Goal: Task Accomplishment & Management: Manage account settings

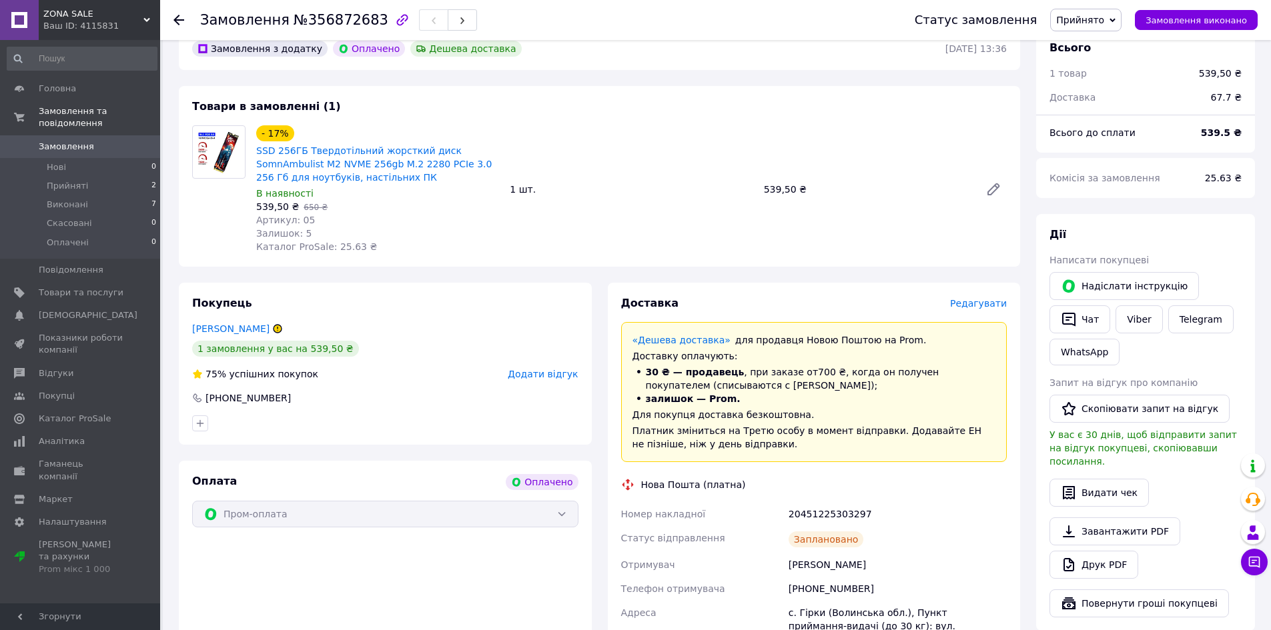
scroll to position [400, 0]
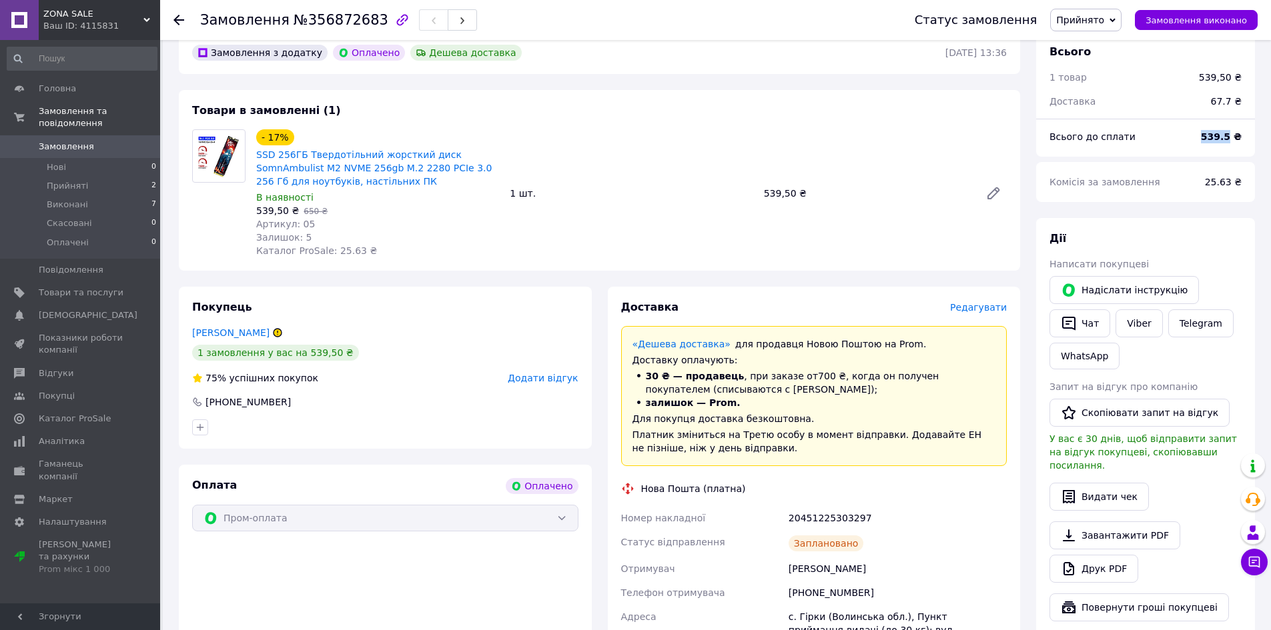
drag, startPoint x: 1210, startPoint y: 123, endPoint x: 1234, endPoint y: 123, distance: 24.0
click at [1234, 131] on b "539.5 ₴" at bounding box center [1221, 136] width 41 height 11
copy b "539.5"
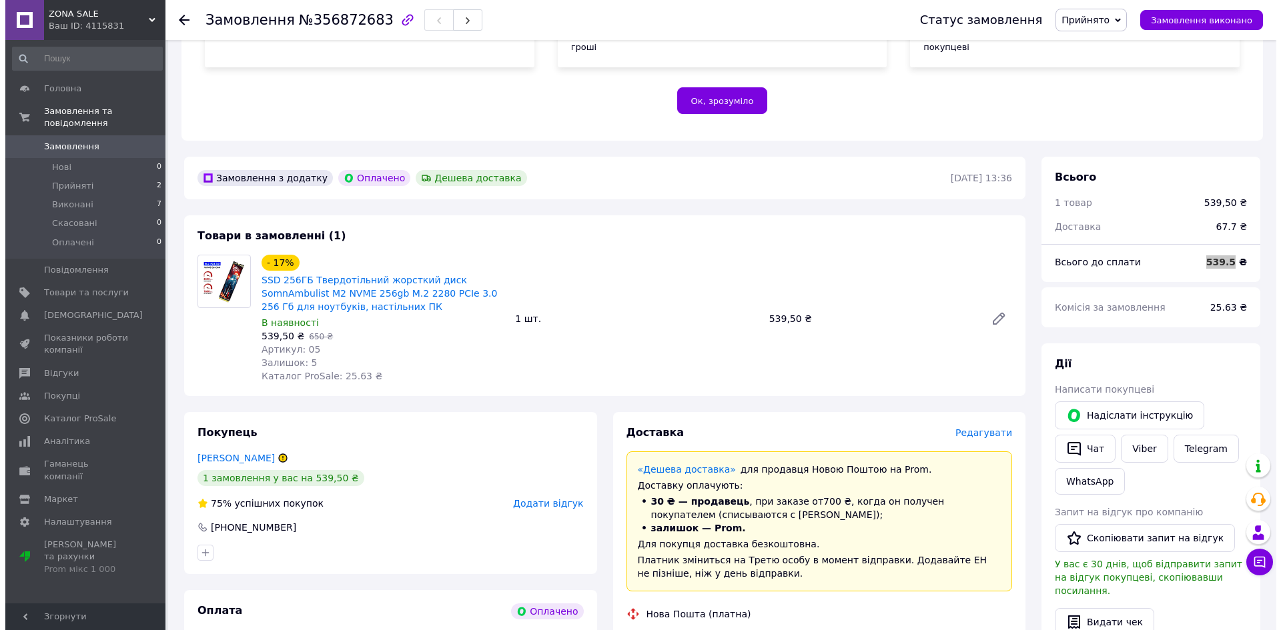
scroll to position [608, 0]
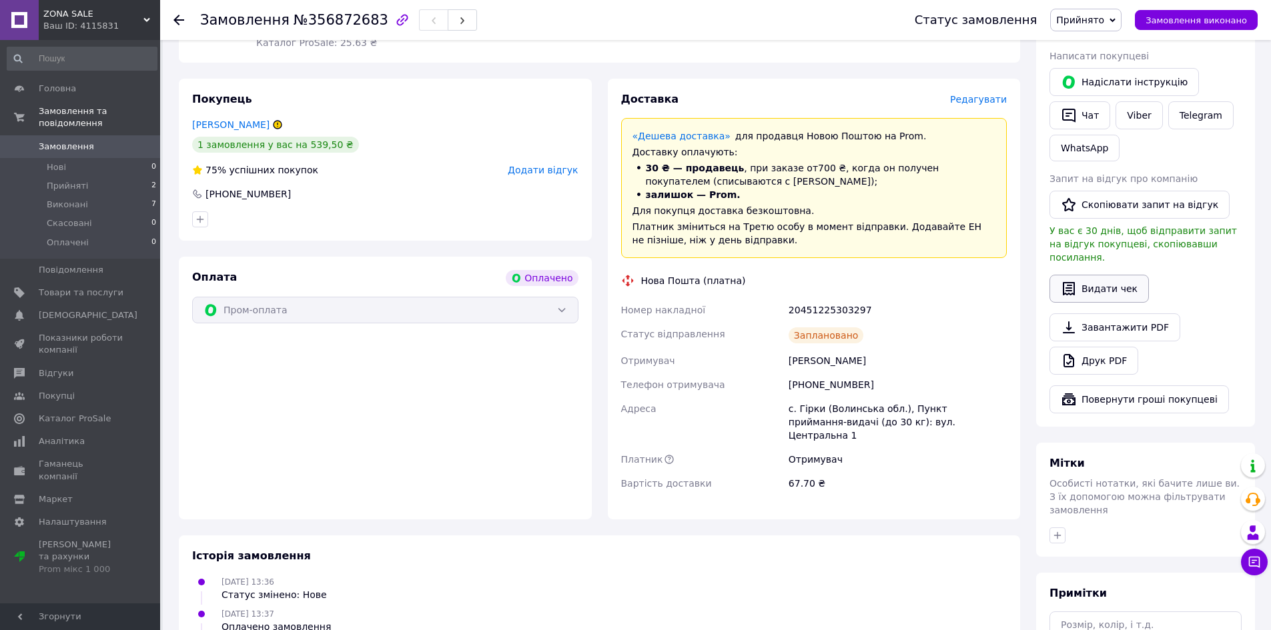
click at [1091, 275] on button "Видати чек" at bounding box center [1098, 289] width 99 height 28
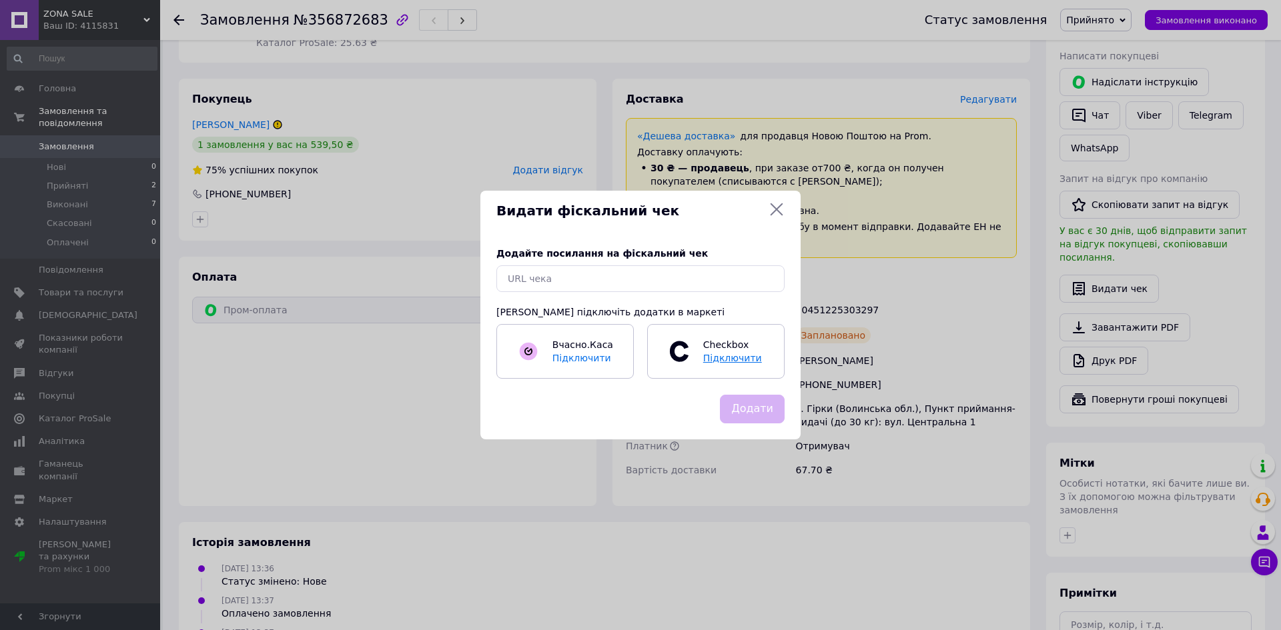
click at [725, 363] on span "Підключити" at bounding box center [732, 358] width 59 height 11
click at [562, 275] on input "text" at bounding box center [640, 278] width 288 height 27
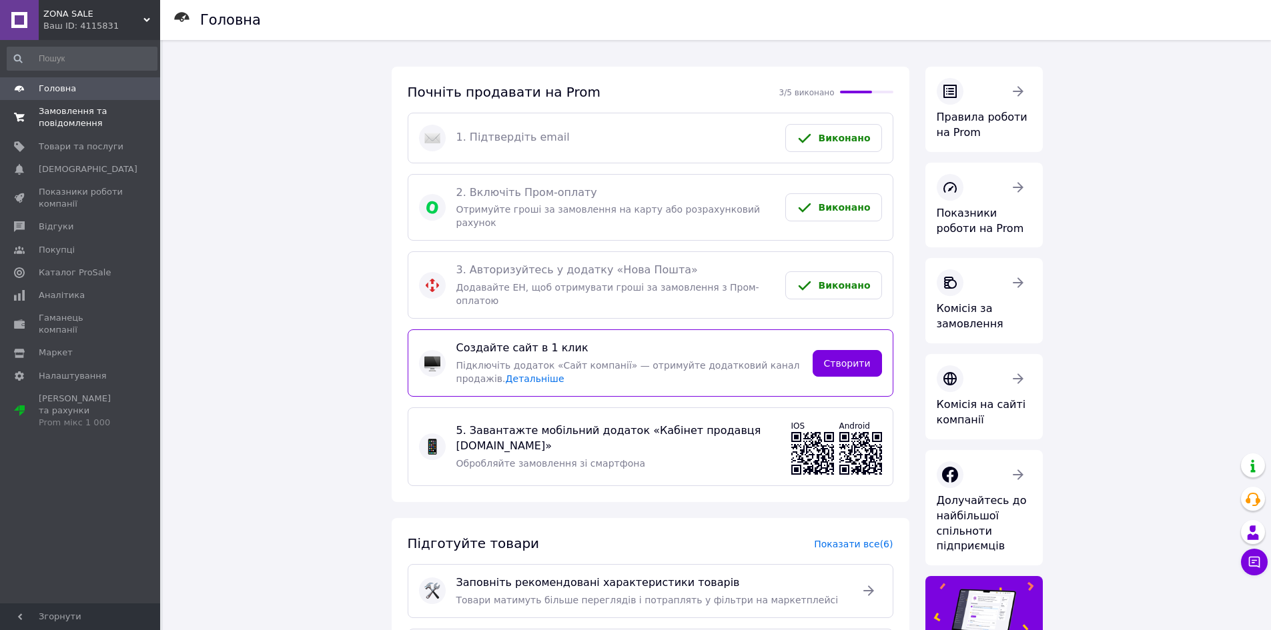
click at [77, 111] on span "Замовлення та повідомлення" at bounding box center [81, 117] width 85 height 24
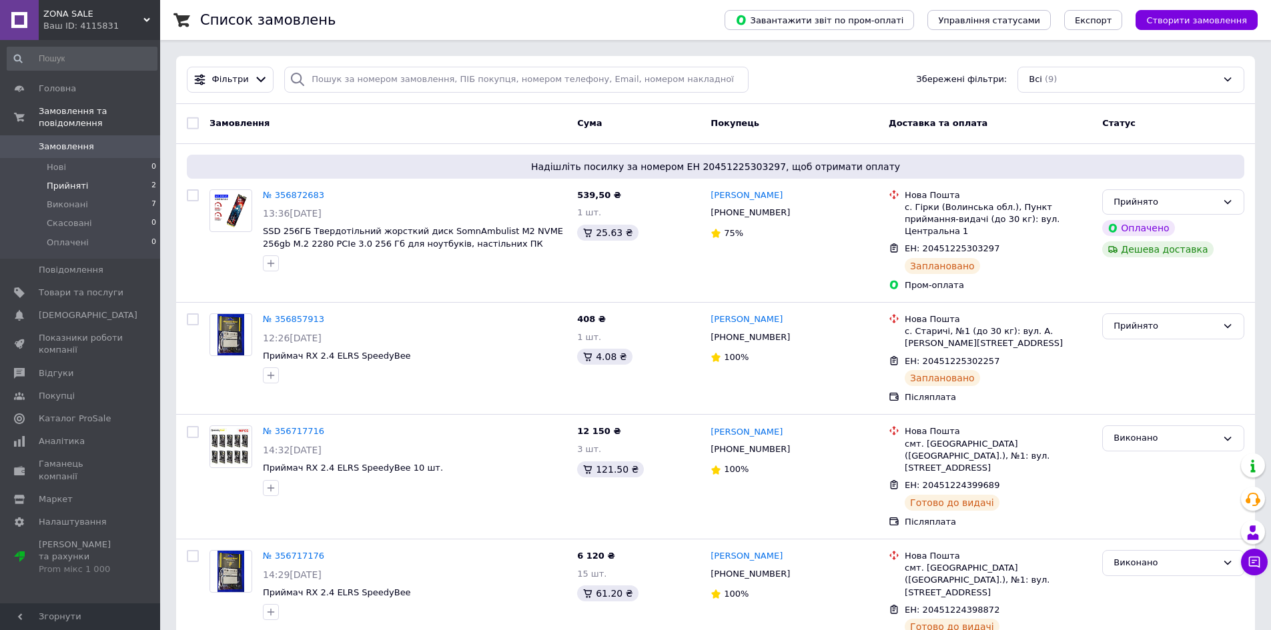
click at [95, 177] on li "Прийняті 2" at bounding box center [82, 186] width 164 height 19
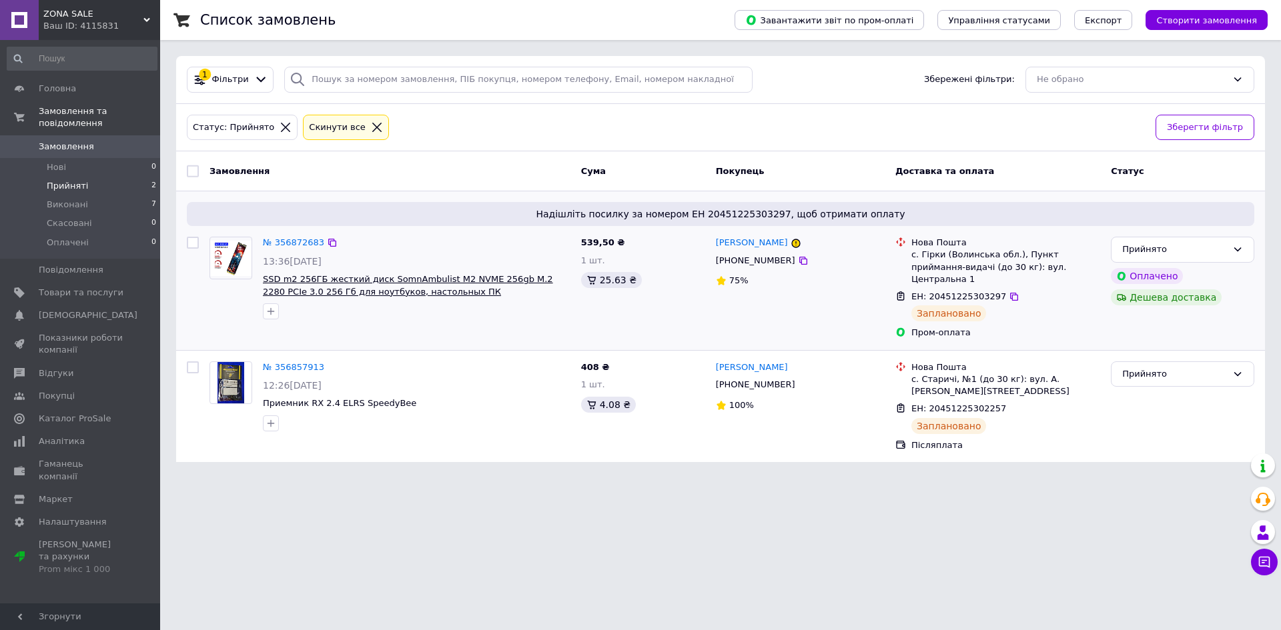
click at [410, 281] on span "SSD m2 256ГБ жесткий диск SomnAmbulist M2 NVME 256gb M.2 2280 PCIe 3.0 256 Гб д…" at bounding box center [408, 285] width 290 height 23
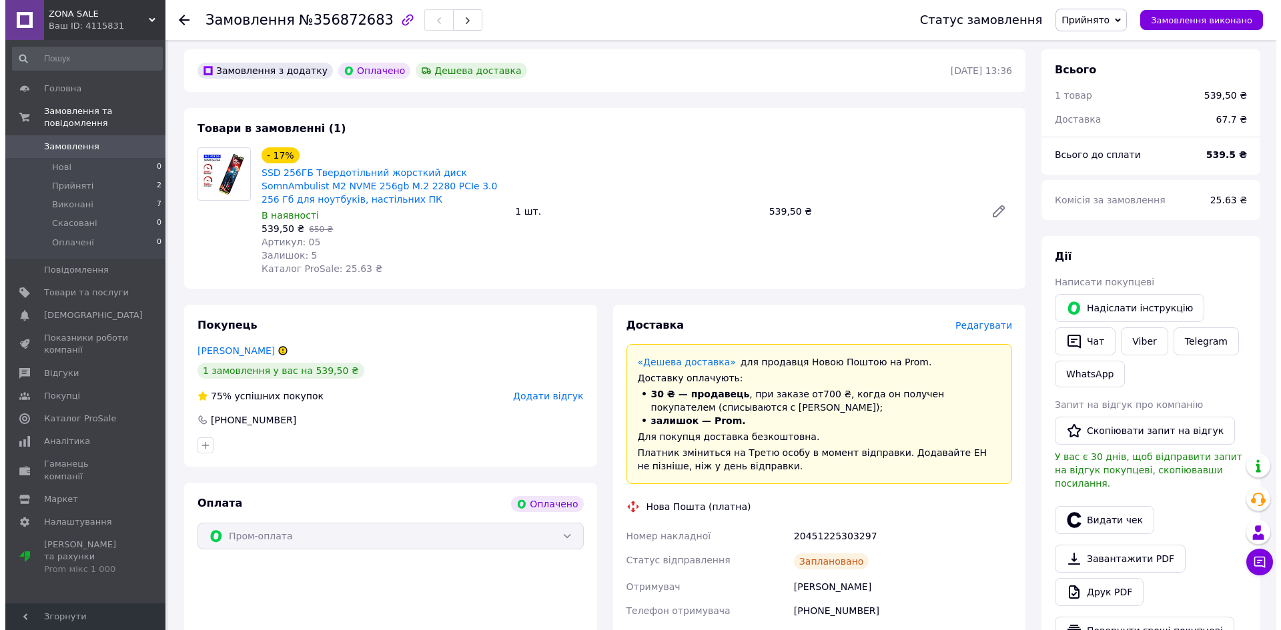
scroll to position [406, 0]
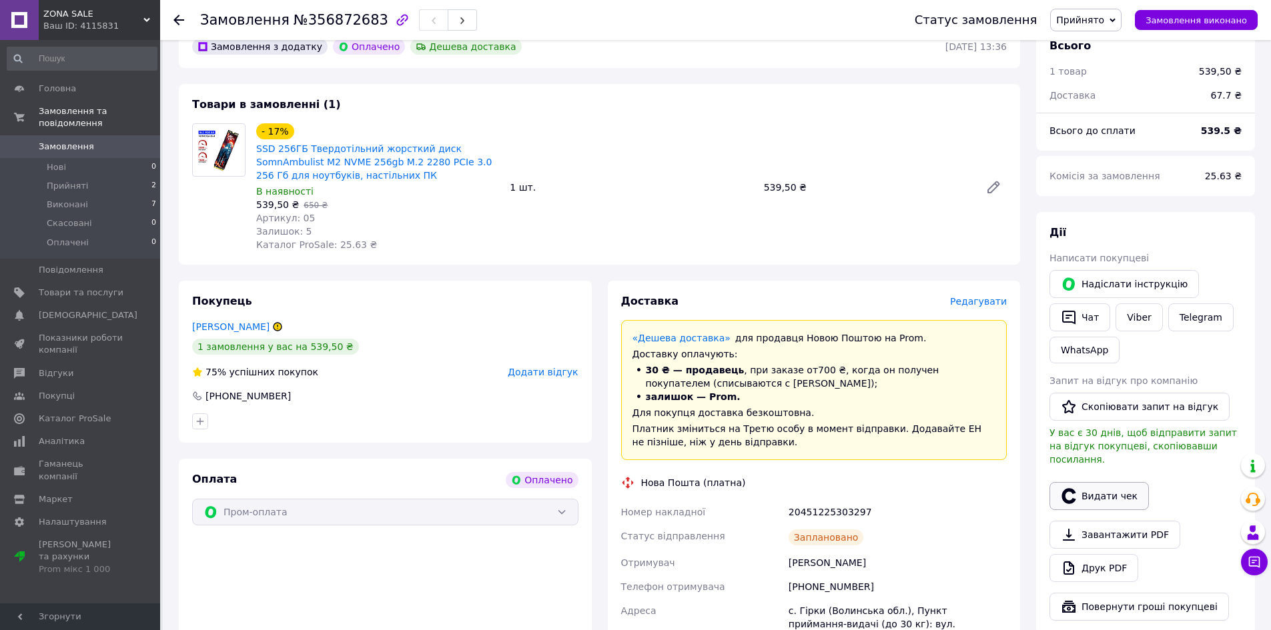
click at [1099, 482] on button "Видати чек" at bounding box center [1098, 496] width 99 height 28
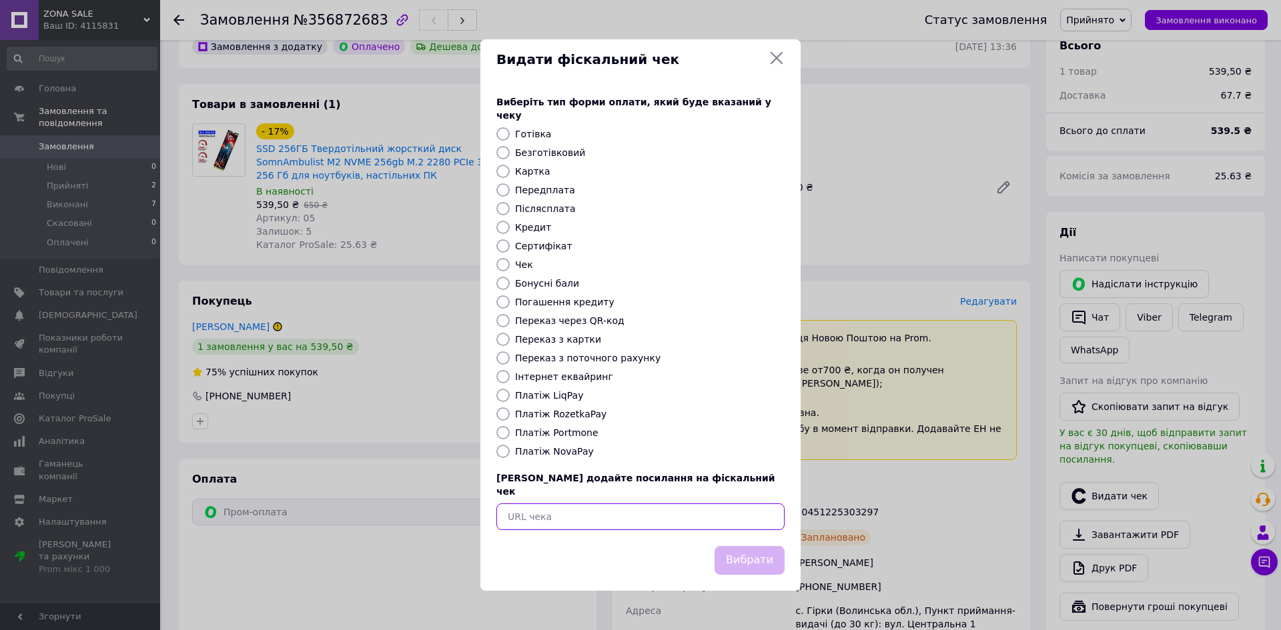
click at [650, 504] on input "text" at bounding box center [640, 517] width 288 height 27
drag, startPoint x: 629, startPoint y: 492, endPoint x: 560, endPoint y: 493, distance: 69.4
click at [560, 504] on input "м" at bounding box center [640, 517] width 288 height 27
drag, startPoint x: 538, startPoint y: 496, endPoint x: 498, endPoint y: 497, distance: 40.0
click at [498, 504] on input "м" at bounding box center [640, 517] width 288 height 27
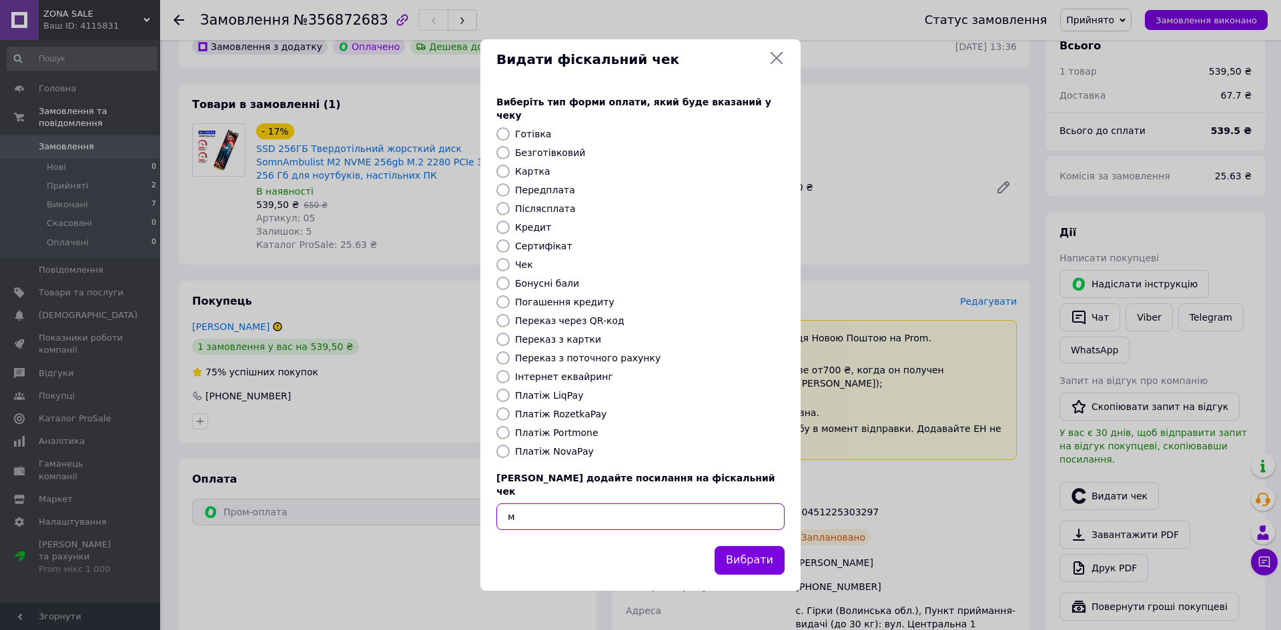
paste input "https://check.checkbox.ua/1cf51314-3254-4960-8c58-cd4247c69ba4"
type input "https://check.checkbox.ua/1cf51314-3254-4960-8c58-cd4247c69ba4"
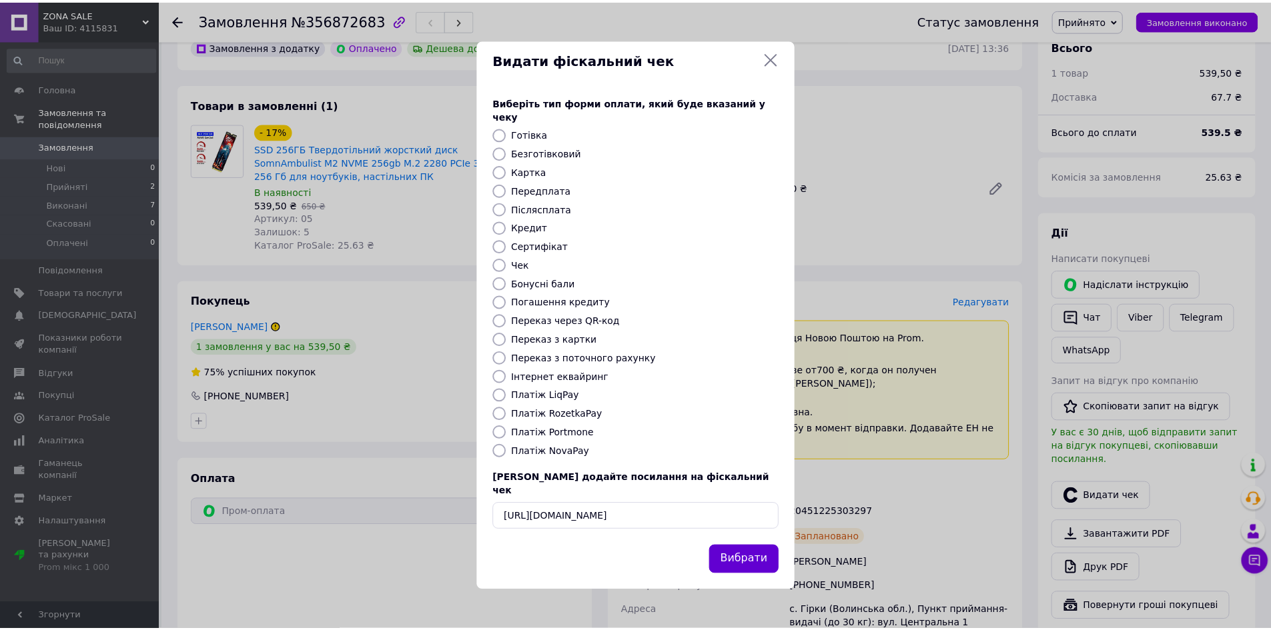
scroll to position [0, 0]
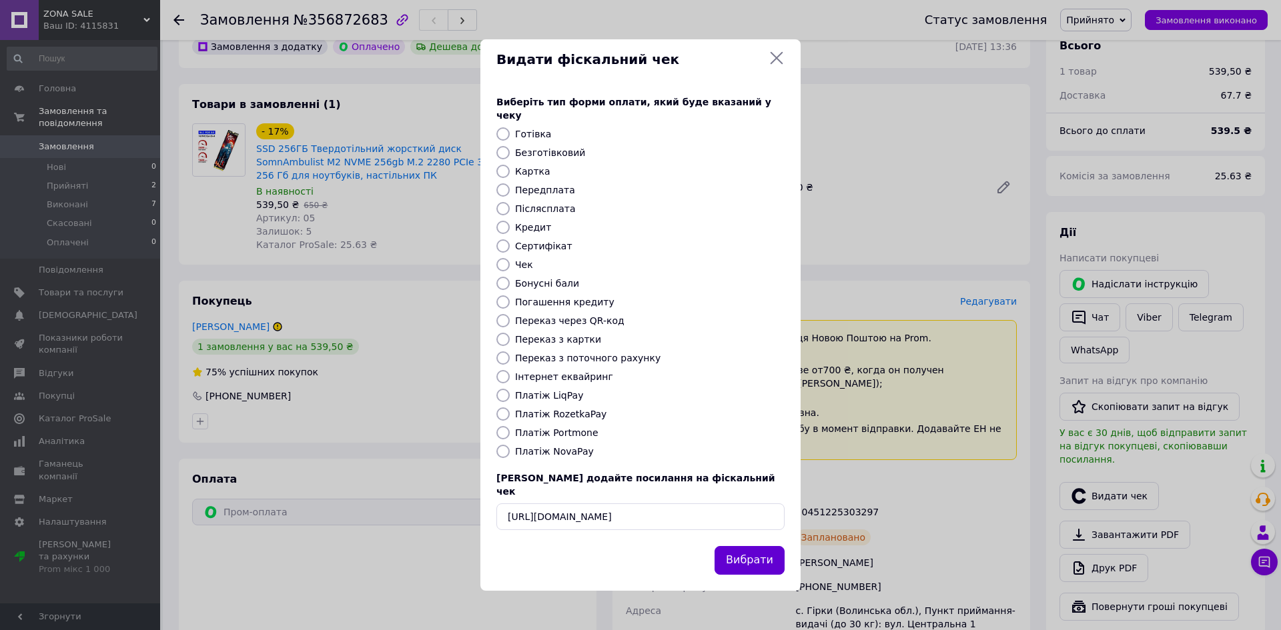
click at [750, 546] on button "Вибрати" at bounding box center [749, 560] width 70 height 29
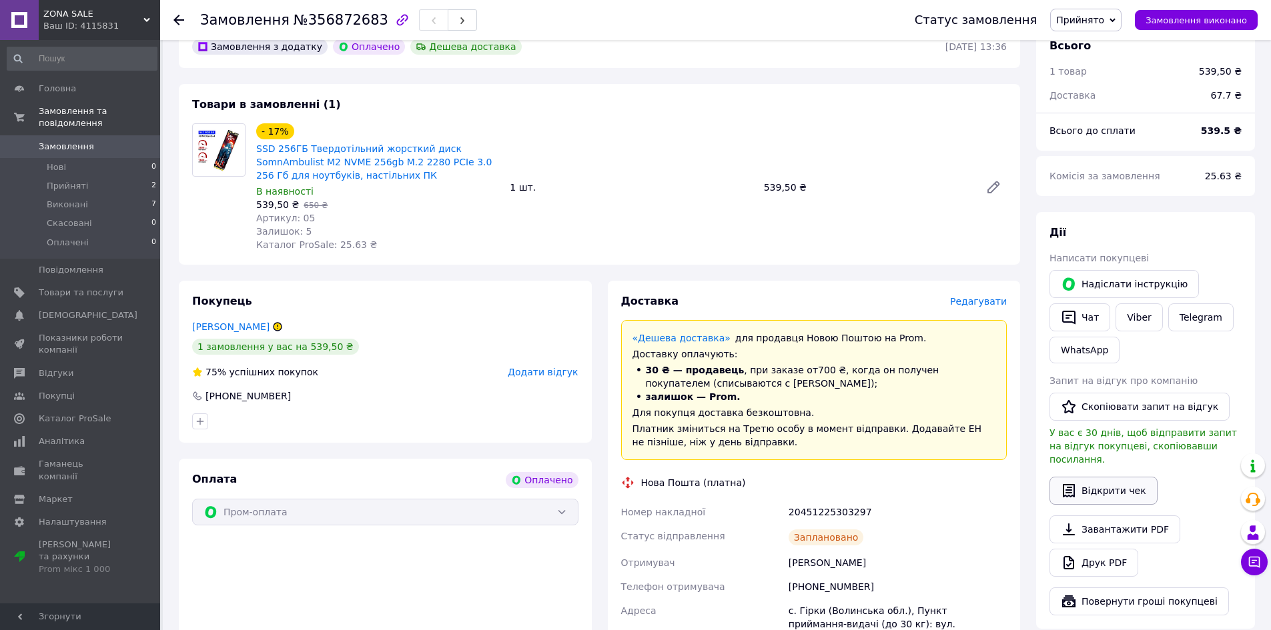
click at [1083, 477] on button "Відкрити чек" at bounding box center [1103, 491] width 108 height 28
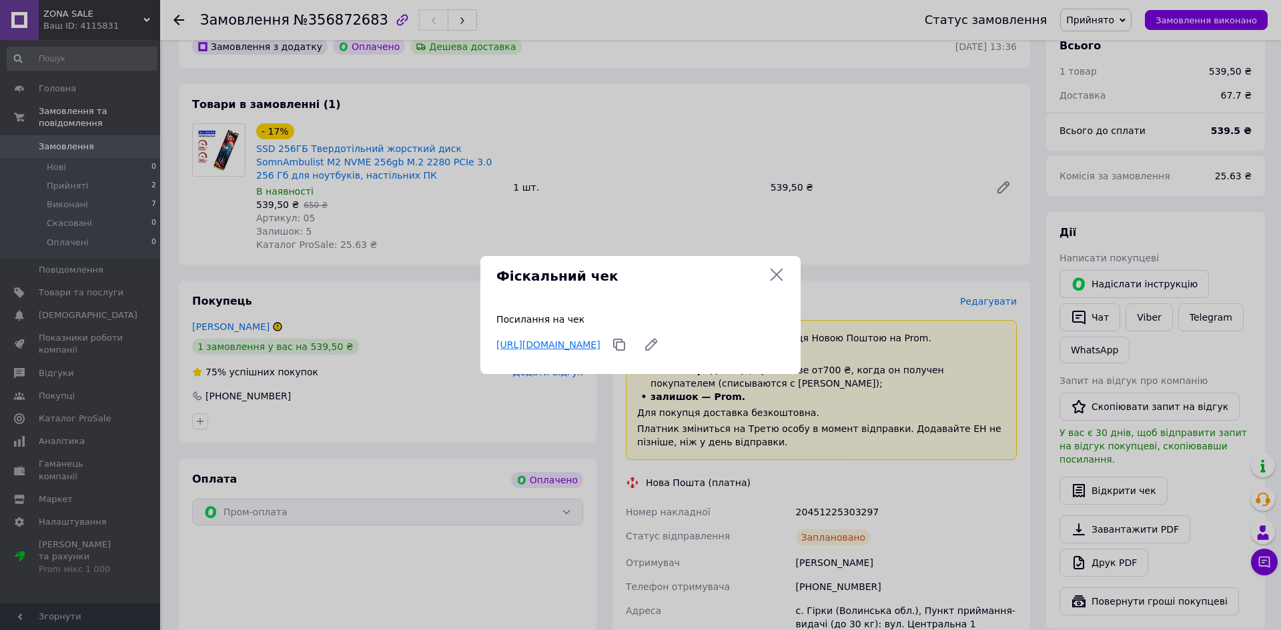
click at [600, 339] on link "https://check.checkbox.ua/1cf51314-3254-4960-8c58-cd4247c69ba4" at bounding box center [548, 344] width 104 height 11
click at [776, 275] on icon at bounding box center [776, 275] width 13 height 13
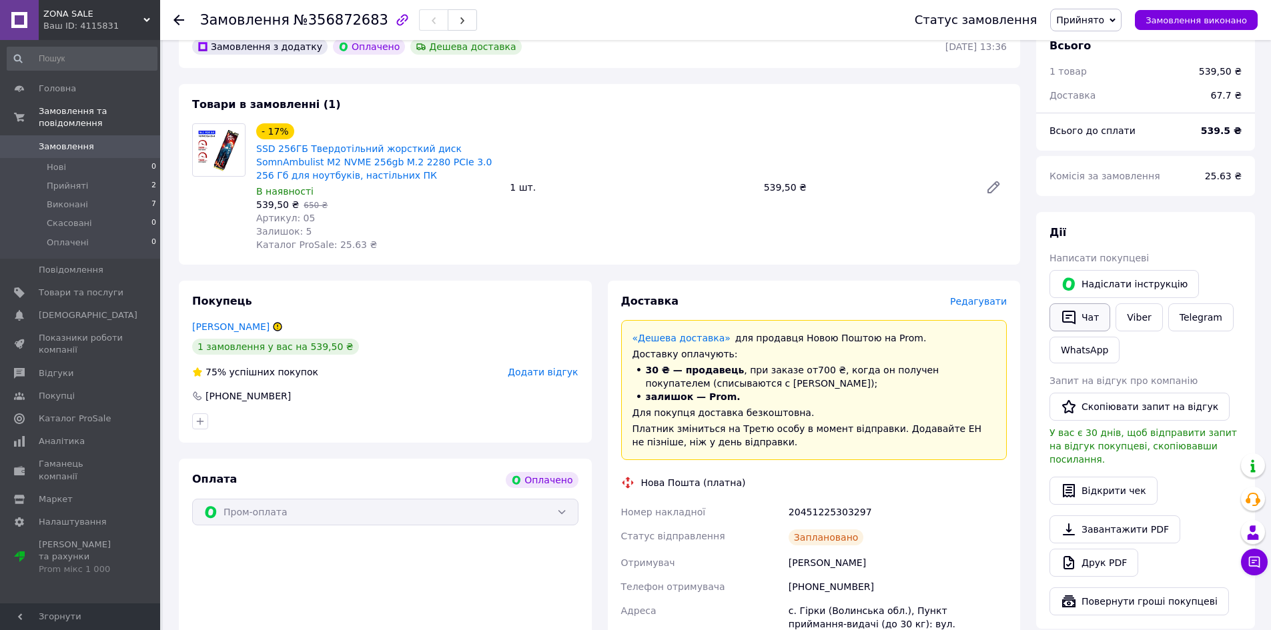
click at [1090, 307] on button "Чат" at bounding box center [1079, 317] width 61 height 28
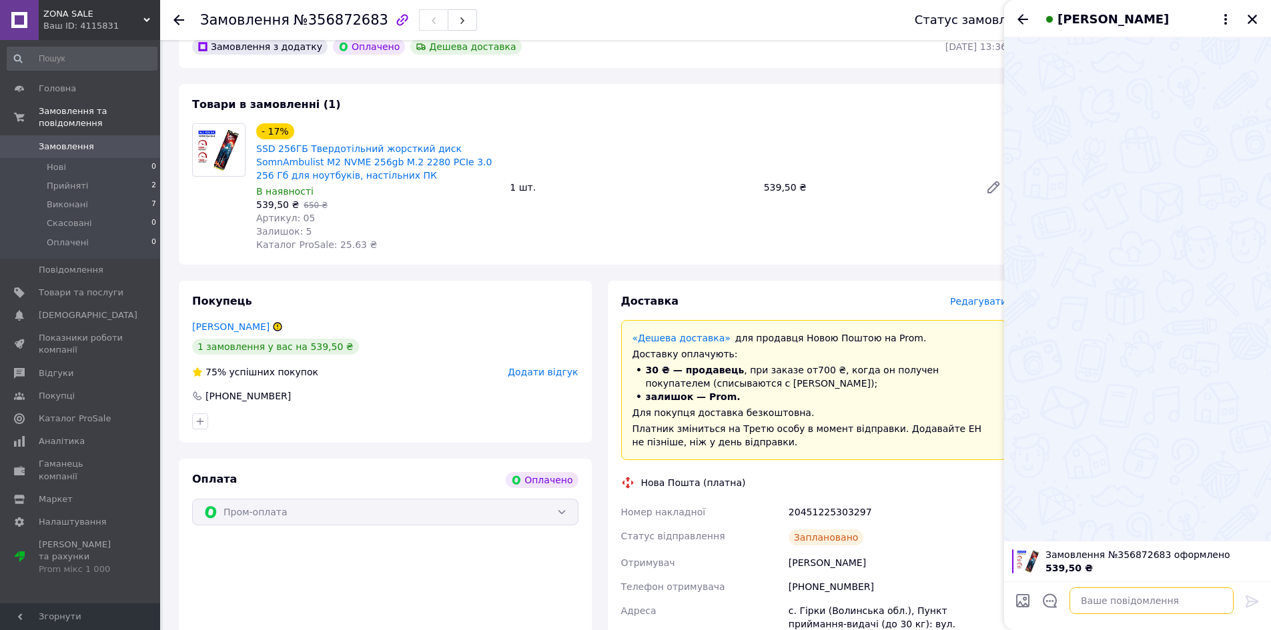
click at [1113, 600] on textarea at bounding box center [1151, 601] width 164 height 27
paste textarea "https://check.checkbox.ua/1cf51314-3254-4960-8c58-cd4247c69ba4"
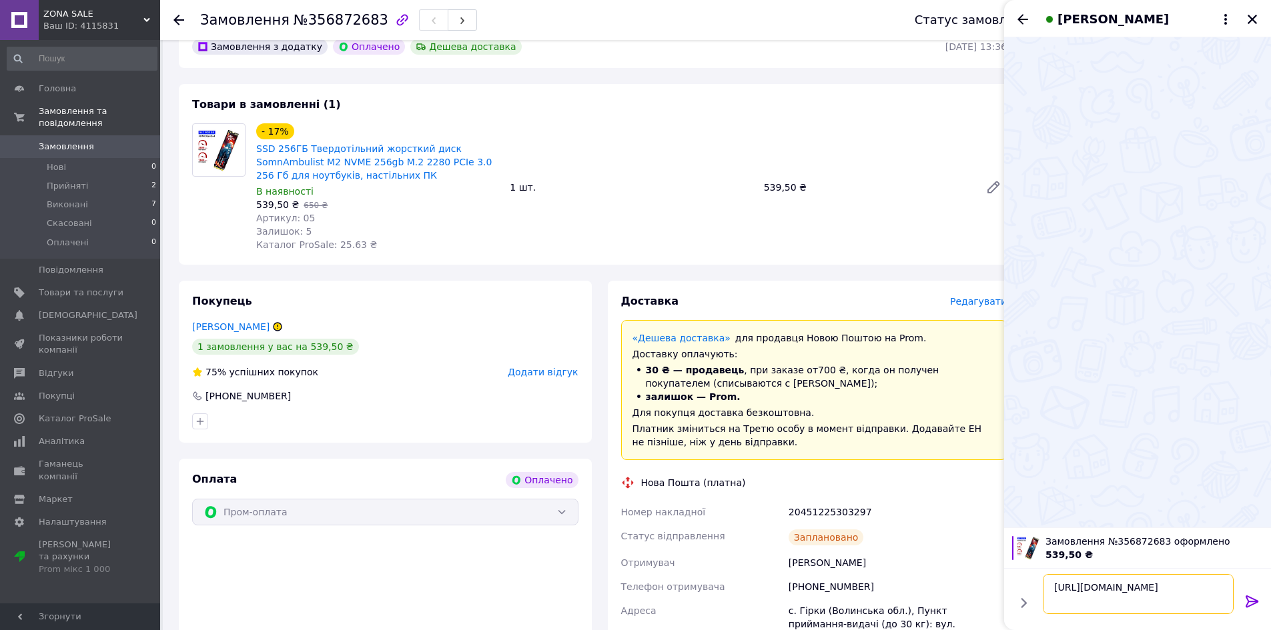
type textarea "https://check.checkbox.ua/1cf51314-3254-4960-8c58-cd4247c69ba4"
click at [1249, 600] on icon at bounding box center [1252, 602] width 16 height 16
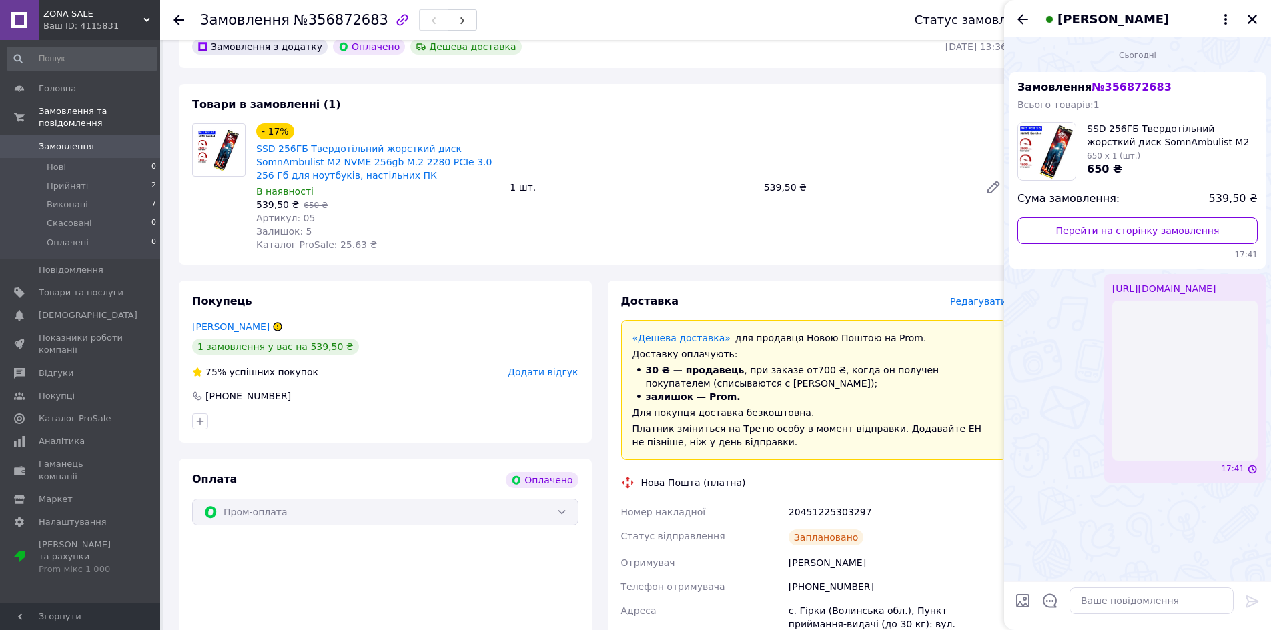
scroll to position [0, 0]
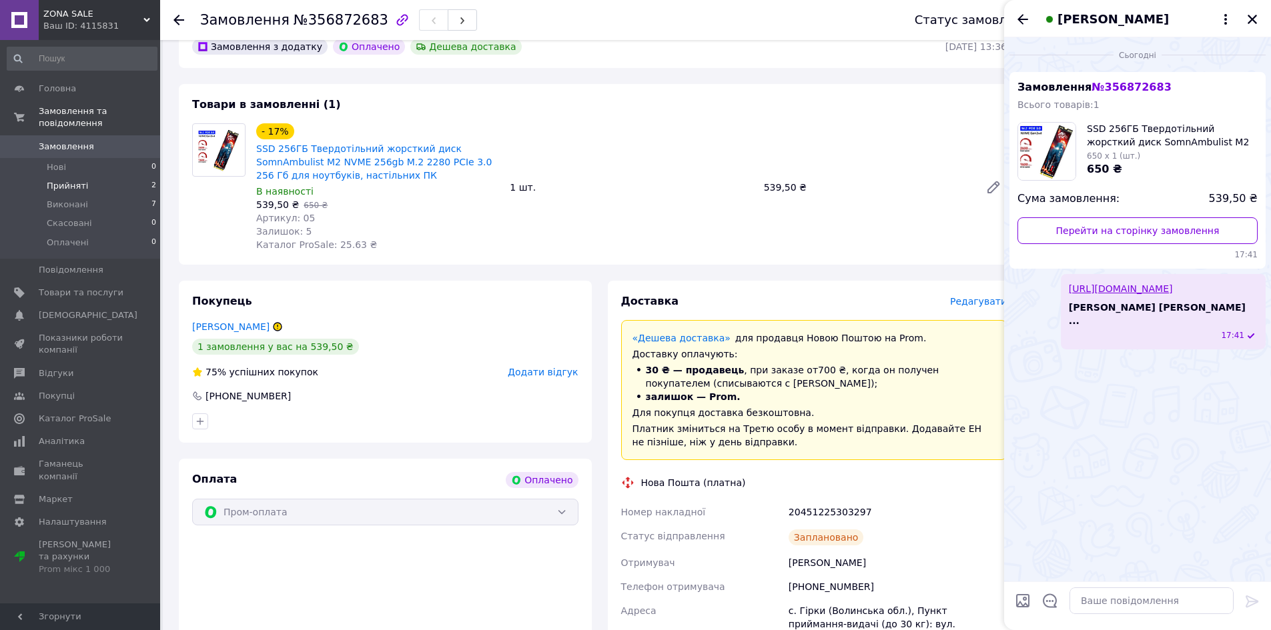
click at [81, 177] on li "Прийняті 2" at bounding box center [82, 186] width 164 height 19
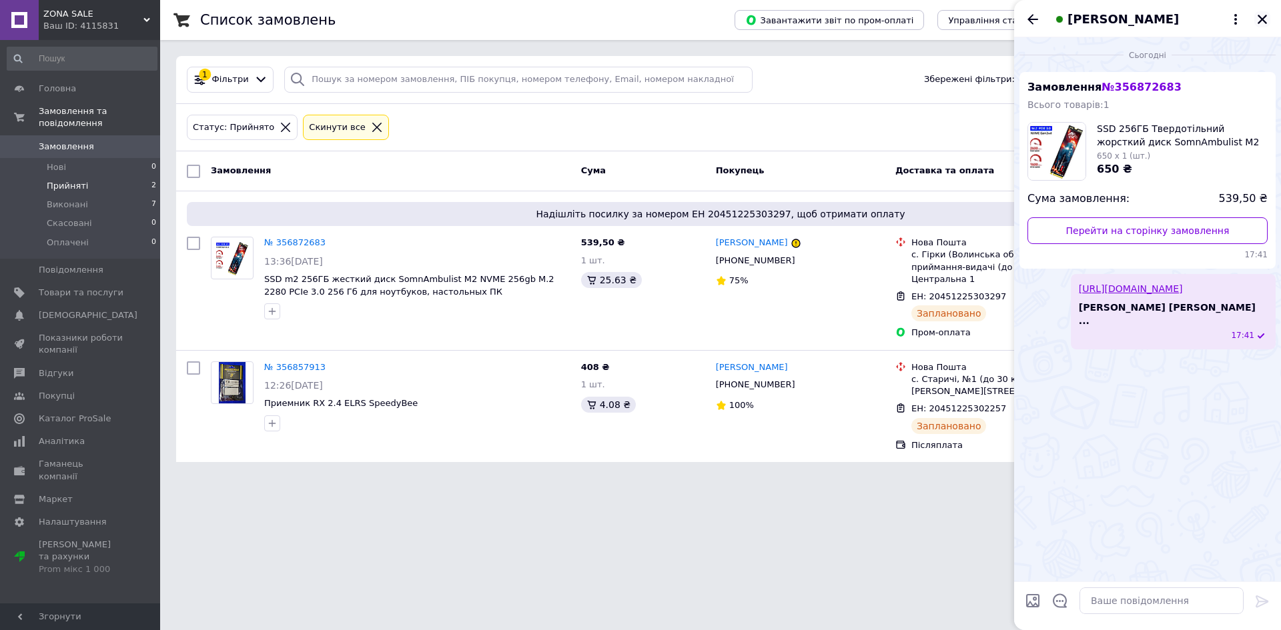
click at [1260, 21] on icon "Закрити" at bounding box center [1261, 19] width 9 height 9
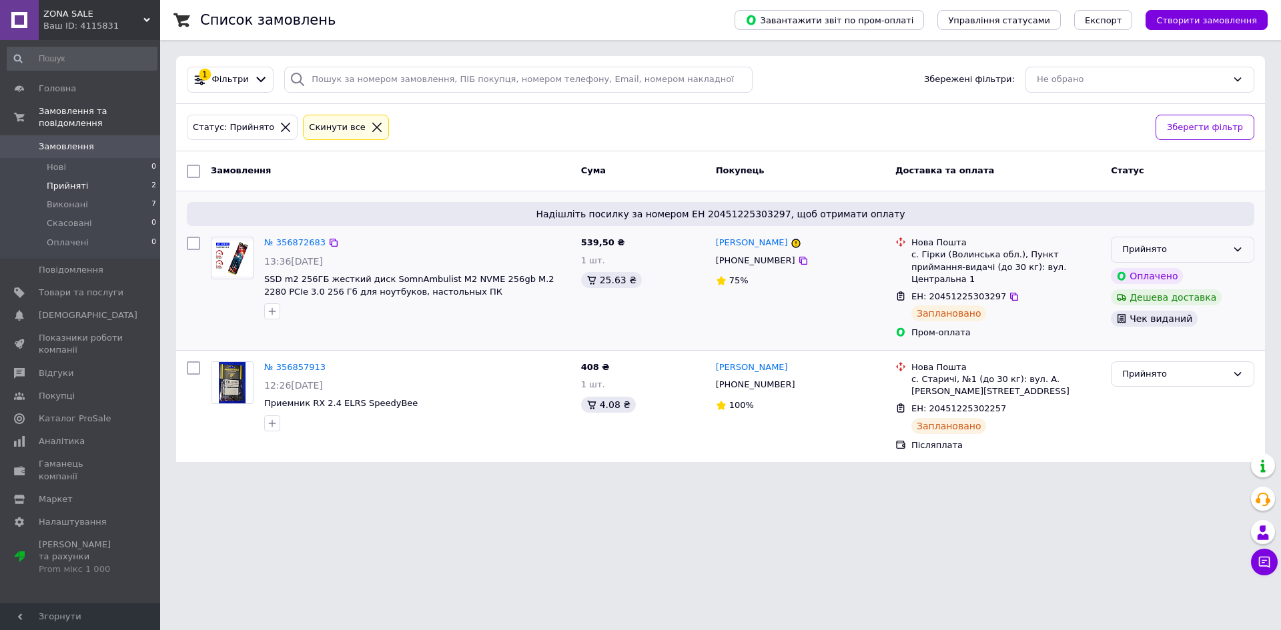
click at [1163, 249] on div "Прийнято" at bounding box center [1174, 250] width 105 height 14
click at [1153, 281] on li "Виконано" at bounding box center [1182, 277] width 142 height 25
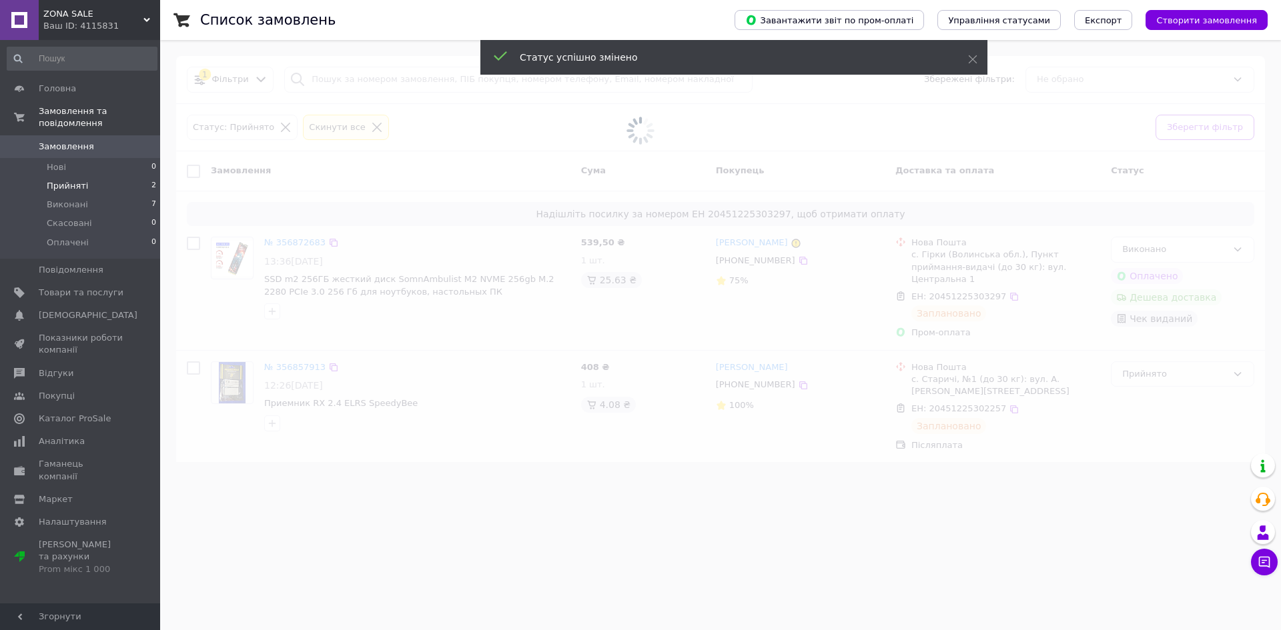
click at [1163, 360] on span at bounding box center [640, 315] width 1281 height 630
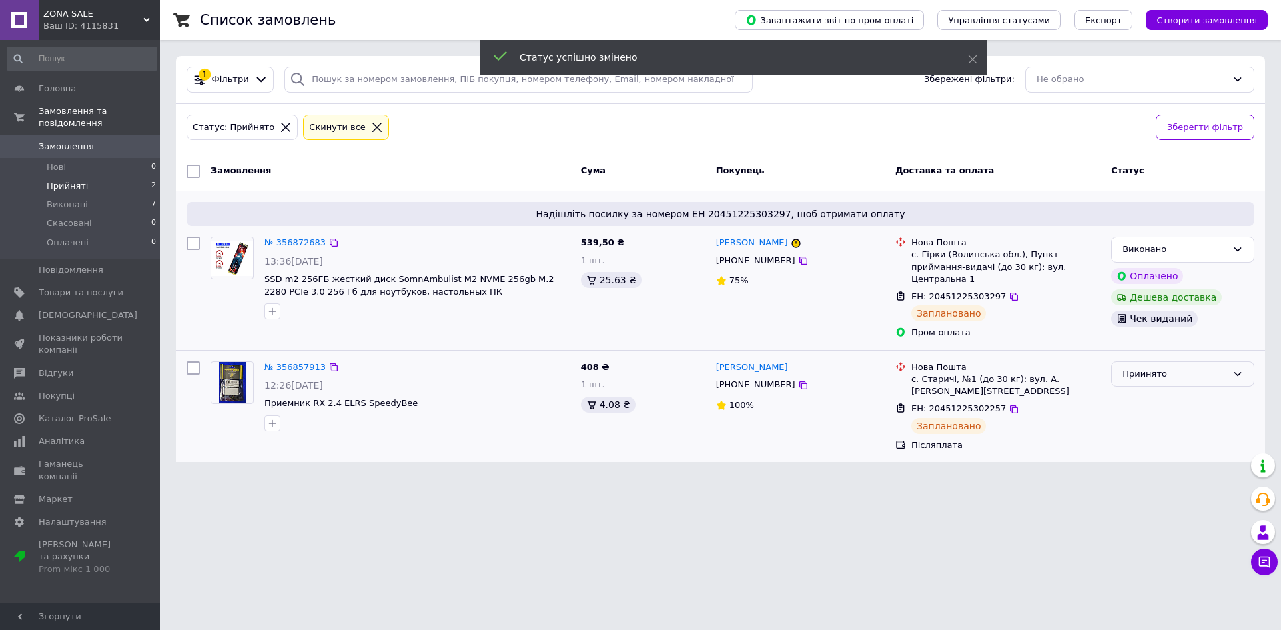
click at [1177, 368] on div "Прийнято" at bounding box center [1174, 375] width 105 height 14
click at [1162, 390] on li "Виконано" at bounding box center [1182, 402] width 142 height 25
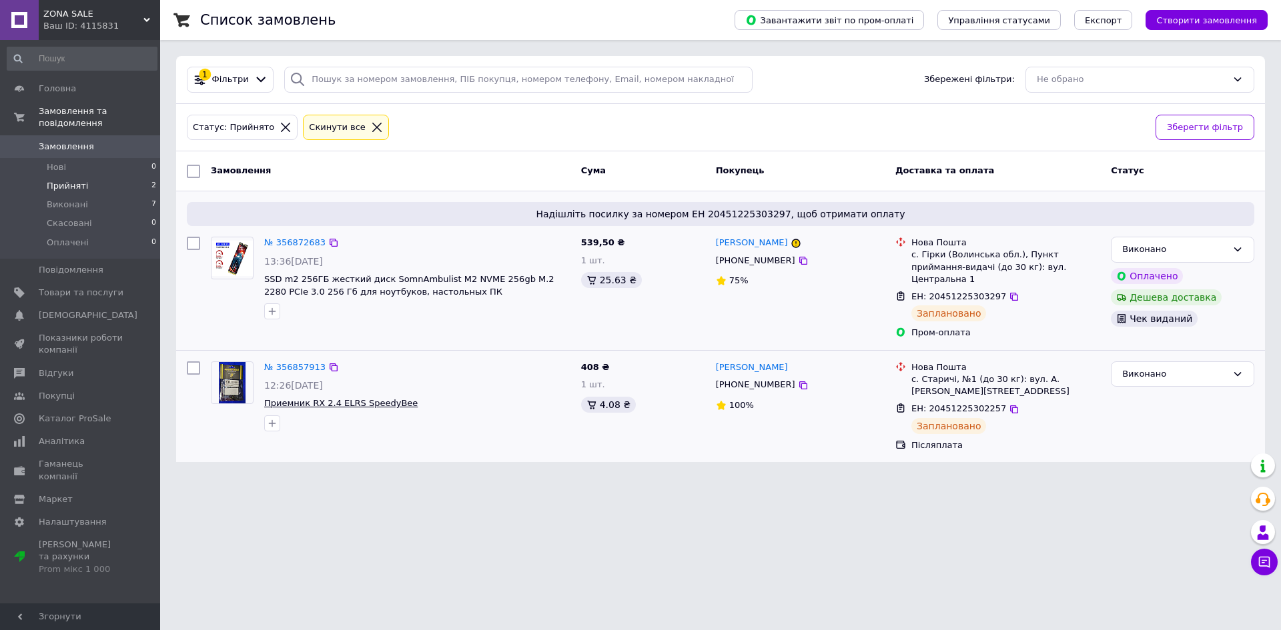
click at [363, 398] on span "Приемник RX 2.4 ELRS SpeedyBee" at bounding box center [340, 403] width 153 height 10
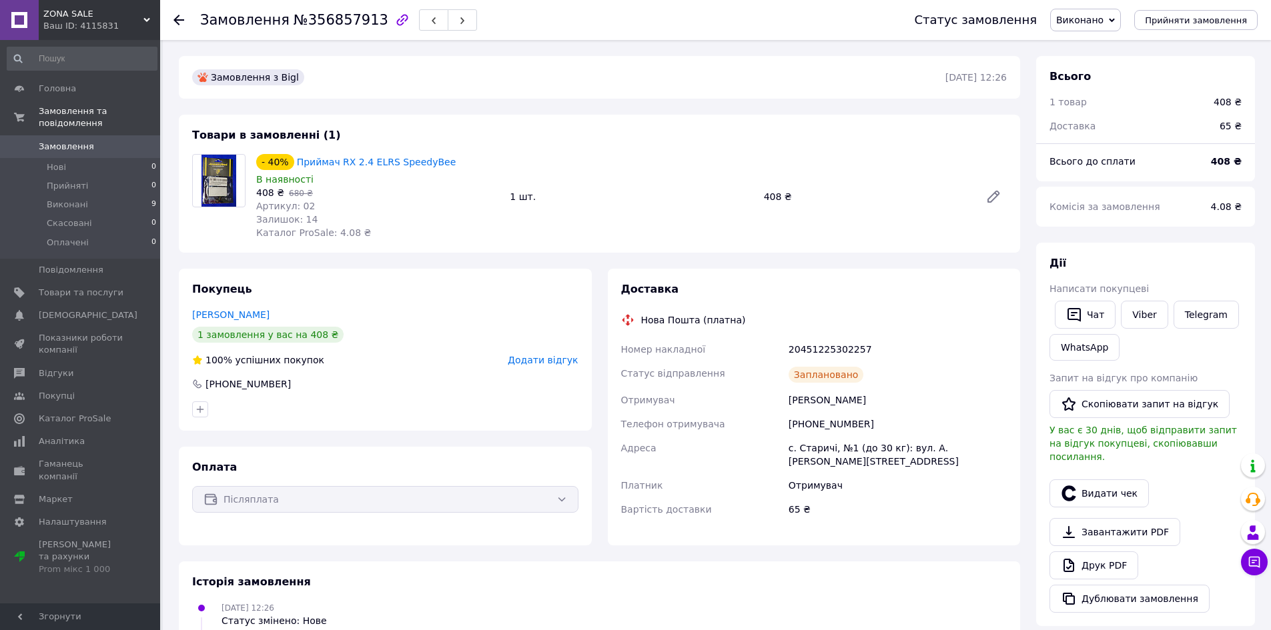
click at [815, 343] on div "20451225302257" at bounding box center [897, 349] width 223 height 24
click at [816, 343] on div "20451225302257" at bounding box center [897, 349] width 223 height 24
copy div "20451225302257"
click at [110, 141] on span "Замовлення" at bounding box center [81, 147] width 85 height 12
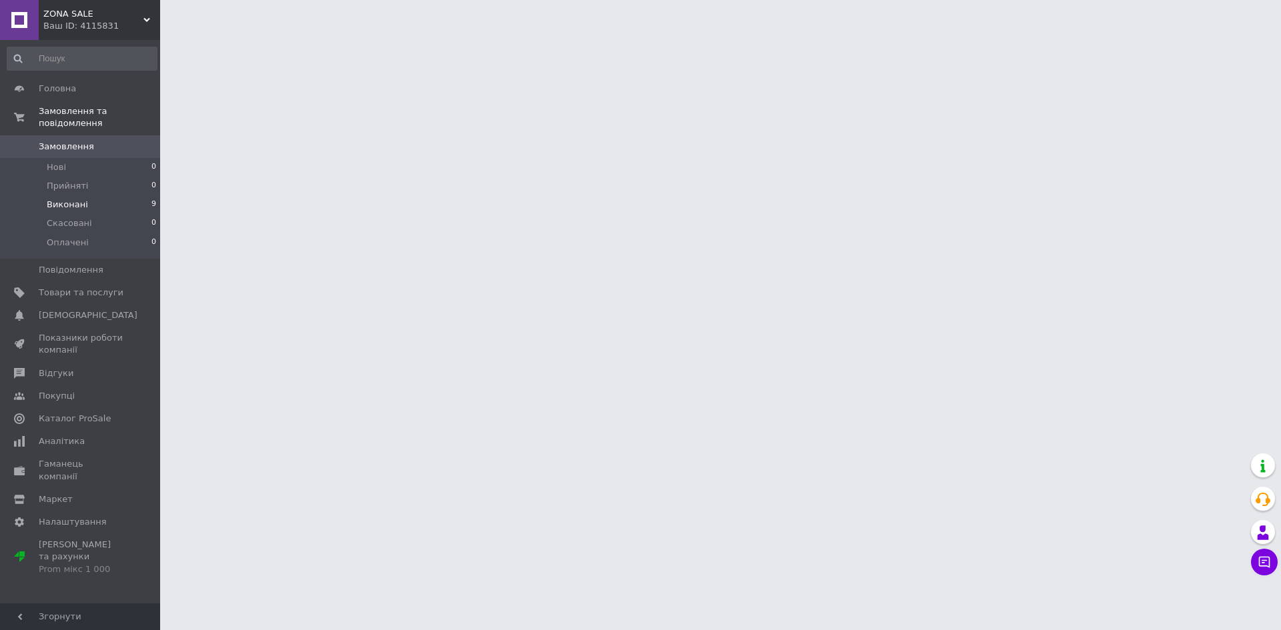
click at [106, 195] on li "Виконані 9" at bounding box center [82, 204] width 164 height 19
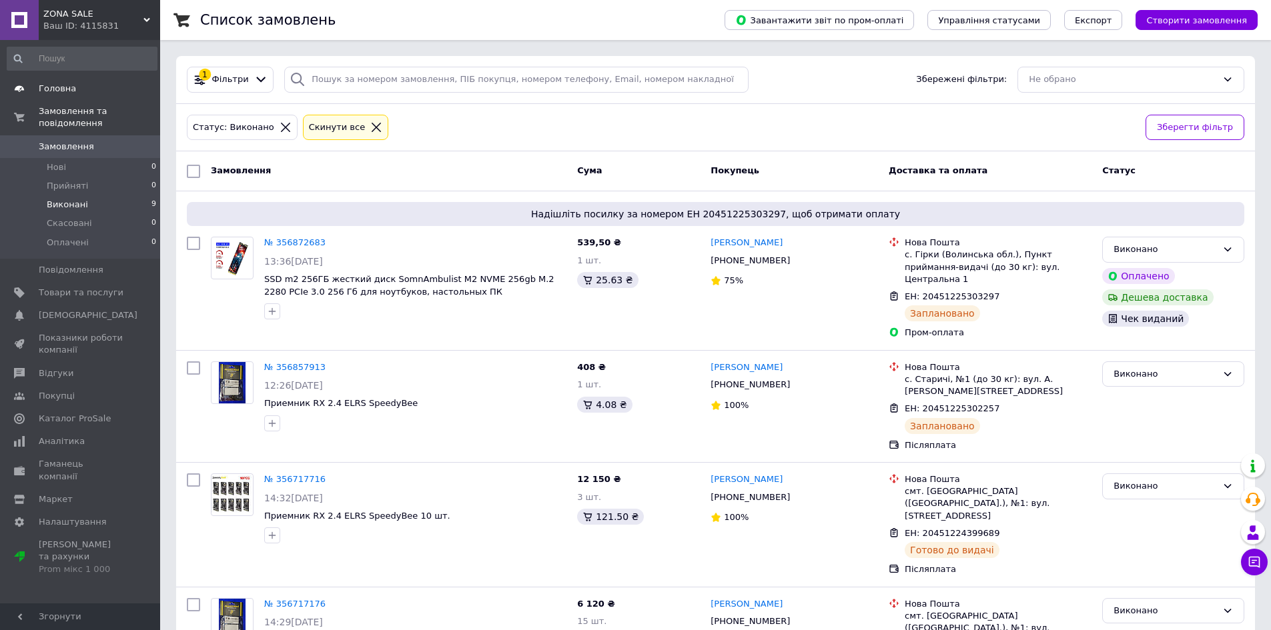
click at [77, 91] on span "Головна" at bounding box center [81, 89] width 85 height 12
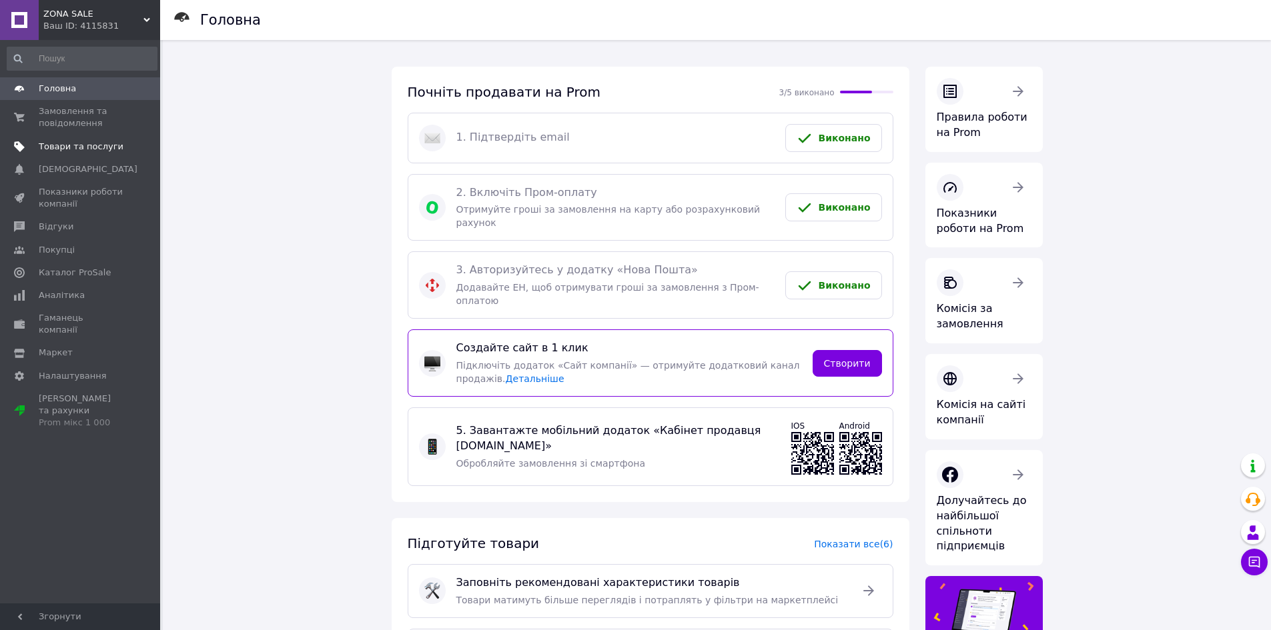
click at [66, 143] on span "Товари та послуги" at bounding box center [81, 147] width 85 height 12
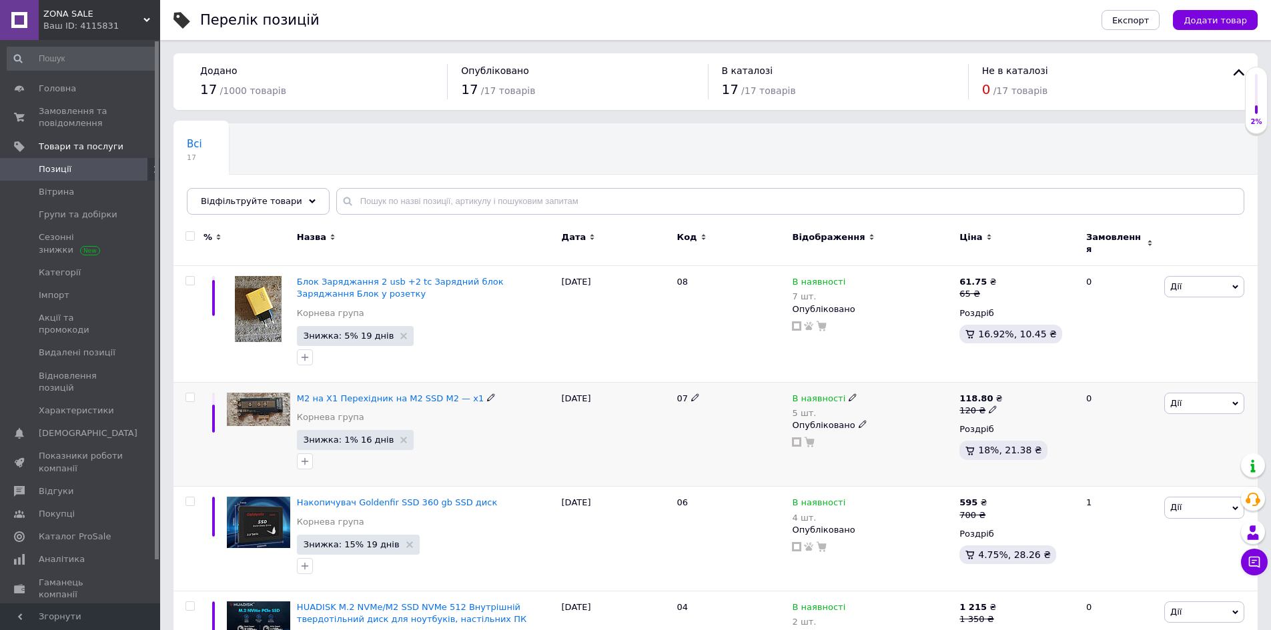
click at [454, 408] on div "M2 на Х1 Перехідник на М2 SSD M2 — x1 [PERSON_NAME] група" at bounding box center [426, 411] width 258 height 37
click at [268, 398] on img at bounding box center [258, 409] width 63 height 33
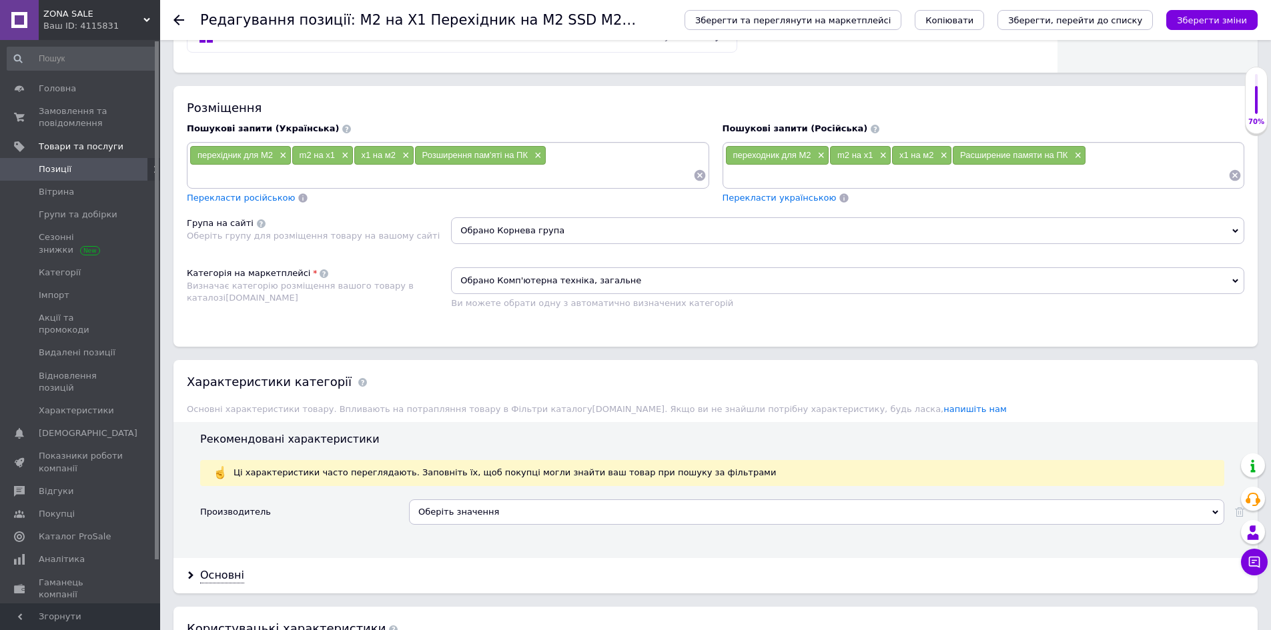
scroll to position [800, 0]
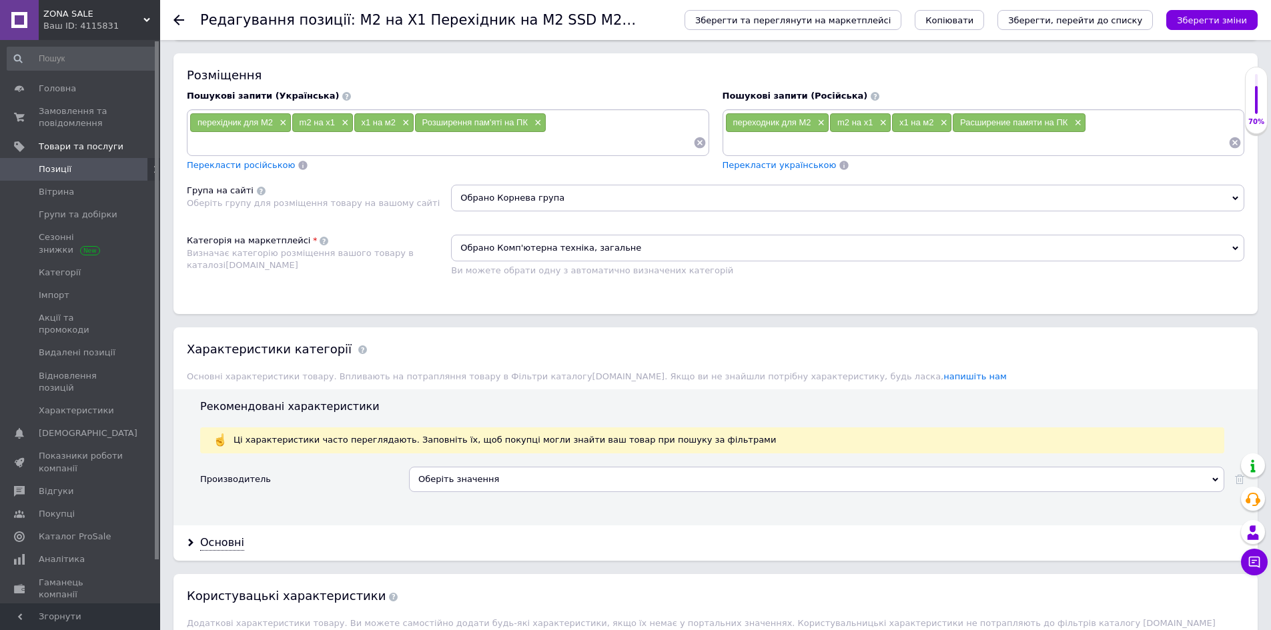
click at [568, 249] on span "Обрано Комп'ютерна техніка, загальне" at bounding box center [847, 248] width 793 height 27
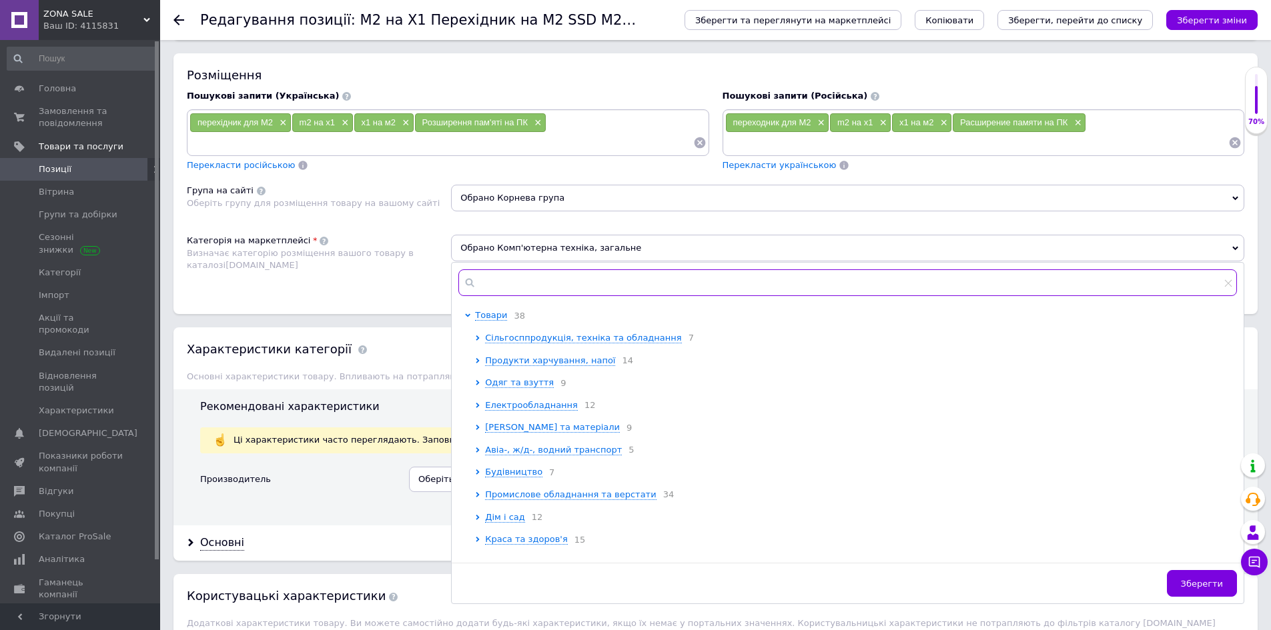
click at [504, 285] on input "text" at bounding box center [847, 282] width 778 height 27
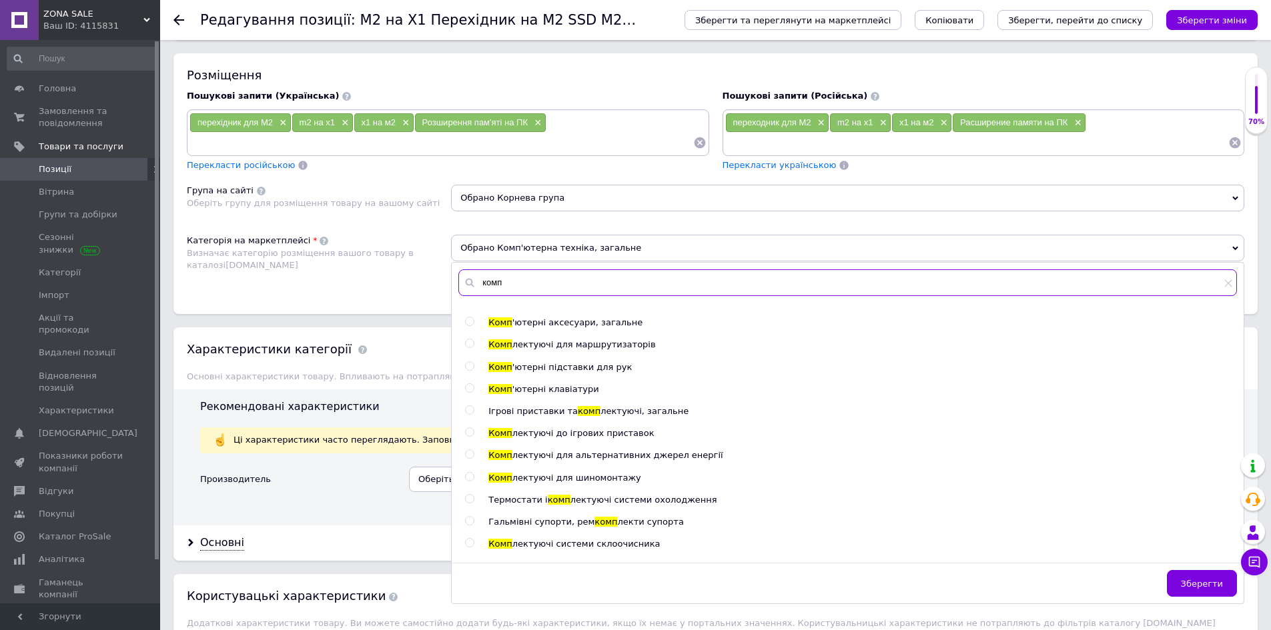
scroll to position [1067, 0]
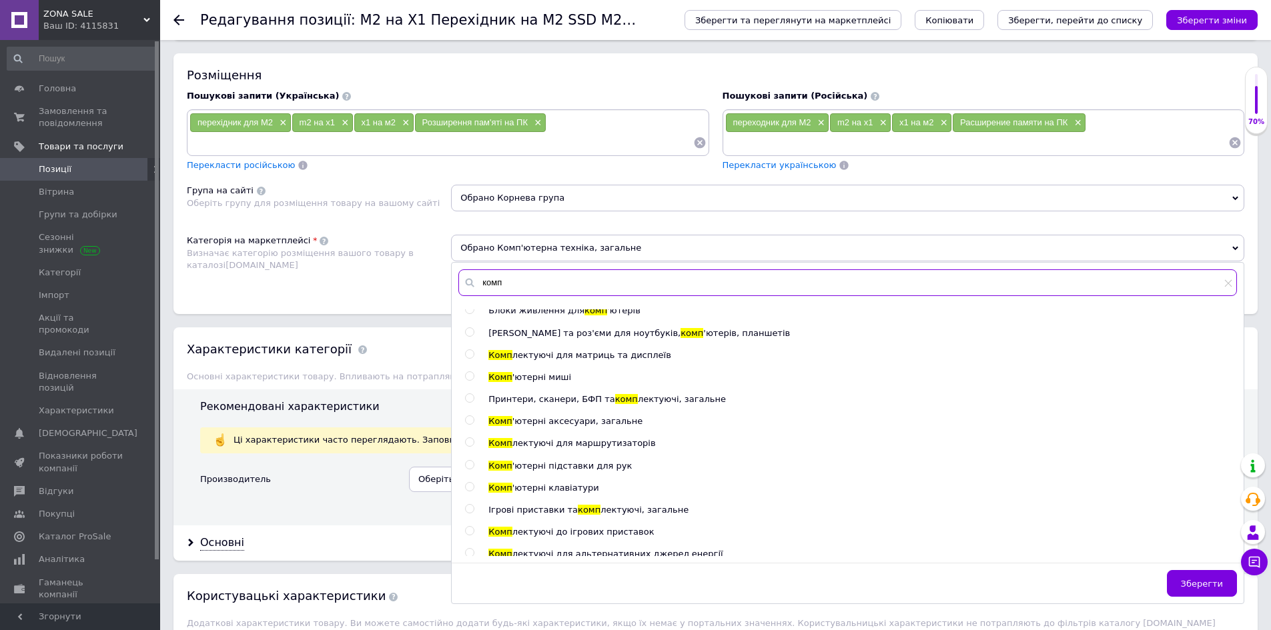
type input "комп"
click at [538, 421] on span "'ютерні аксесуари, загальне" at bounding box center [577, 421] width 130 height 10
radio input "false"
radio input "true"
click at [1201, 587] on span "Зберегти" at bounding box center [1202, 584] width 42 height 10
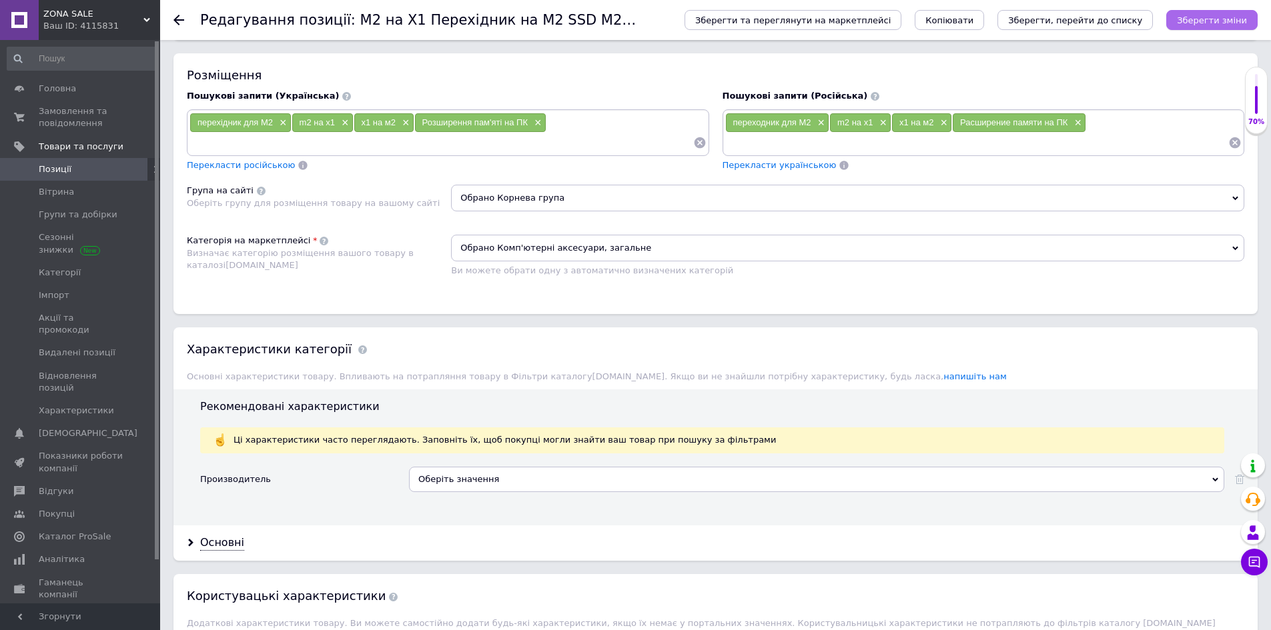
click at [1208, 19] on icon "Зберегти зміни" at bounding box center [1212, 20] width 70 height 10
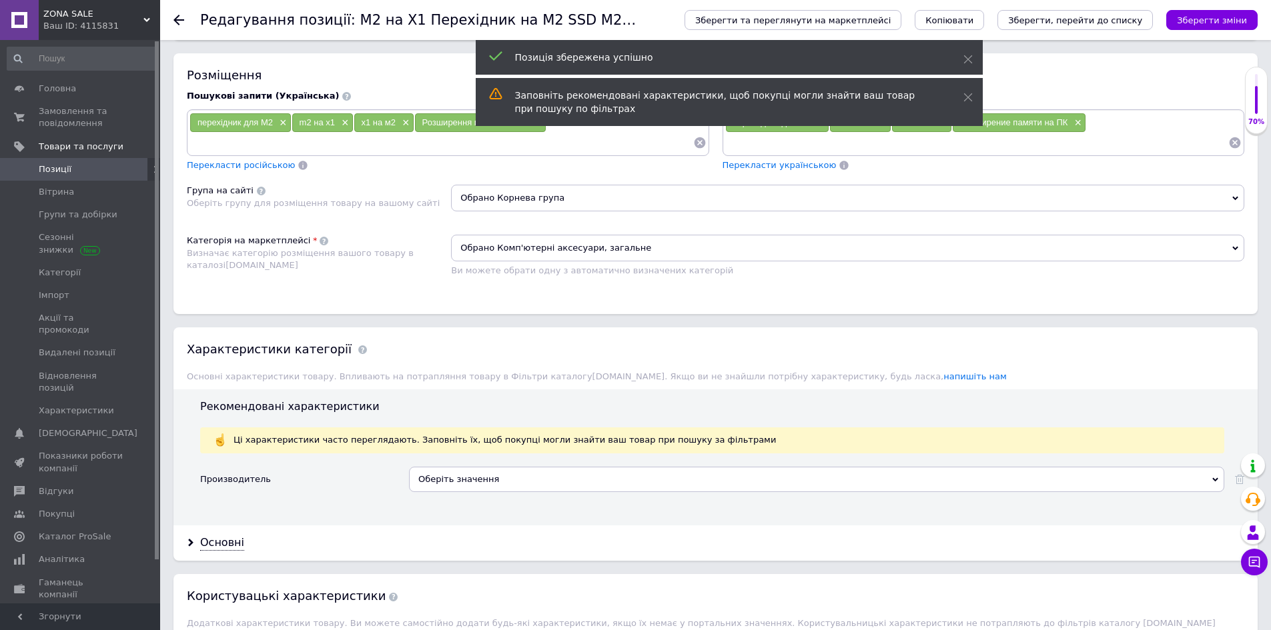
click at [104, 168] on span "Позиції" at bounding box center [81, 169] width 85 height 12
